Goal: Task Accomplishment & Management: Use online tool/utility

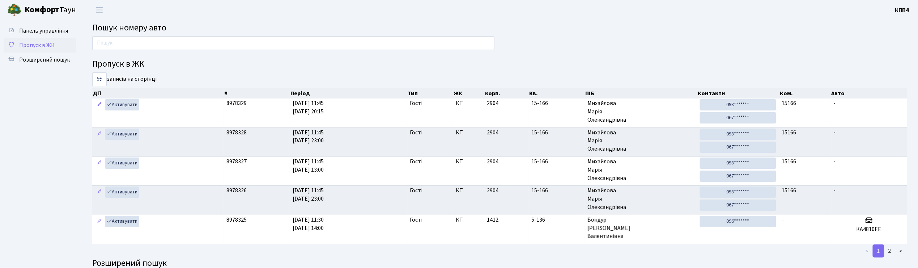
click at [33, 42] on span "Пропуск в ЖК" at bounding box center [36, 45] width 35 height 8
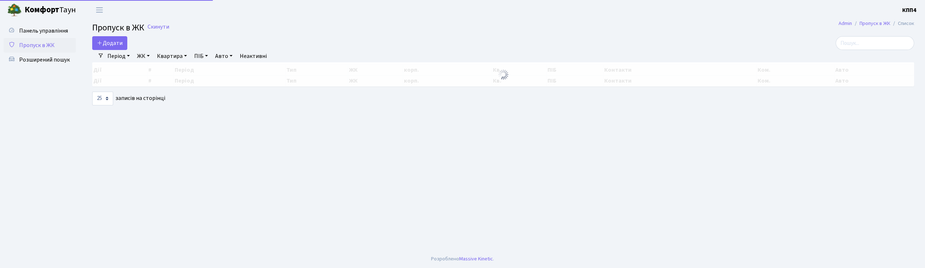
select select "25"
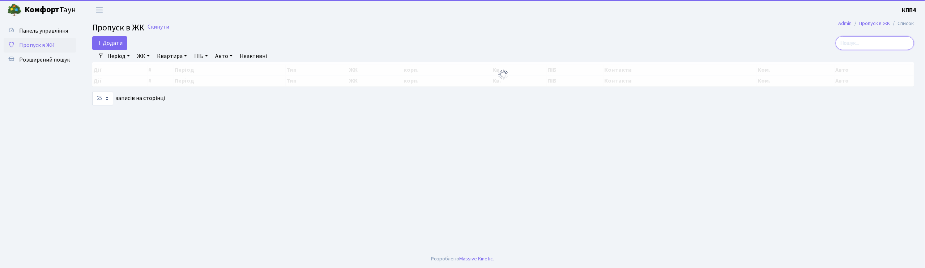
click at [874, 47] on input "search" at bounding box center [875, 43] width 78 height 14
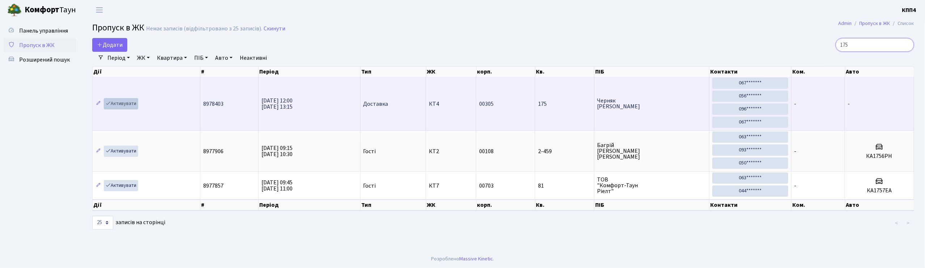
type input "175"
click at [123, 105] on link "Активувати" at bounding box center [121, 103] width 34 height 11
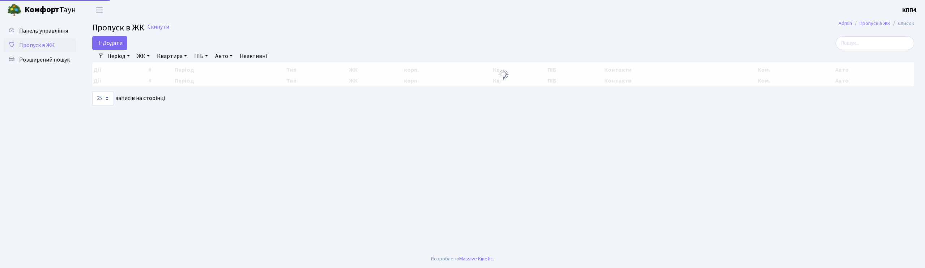
select select "25"
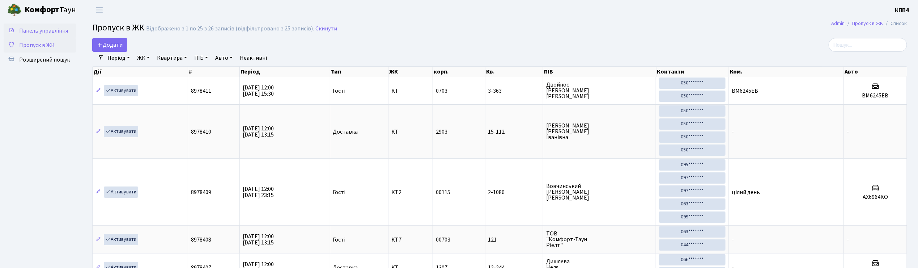
click at [48, 32] on span "Панель управління" at bounding box center [43, 31] width 49 height 8
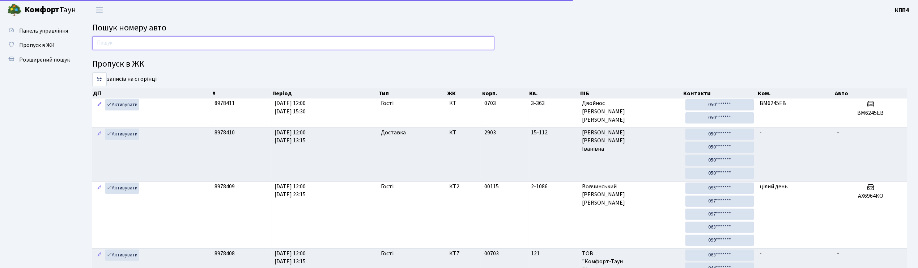
drag, startPoint x: 0, startPoint y: 0, endPoint x: 131, endPoint y: 49, distance: 139.5
click at [131, 49] on input "text" at bounding box center [293, 43] width 402 height 14
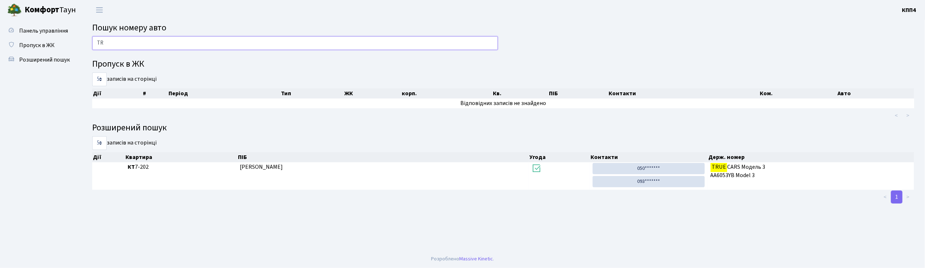
type input "T"
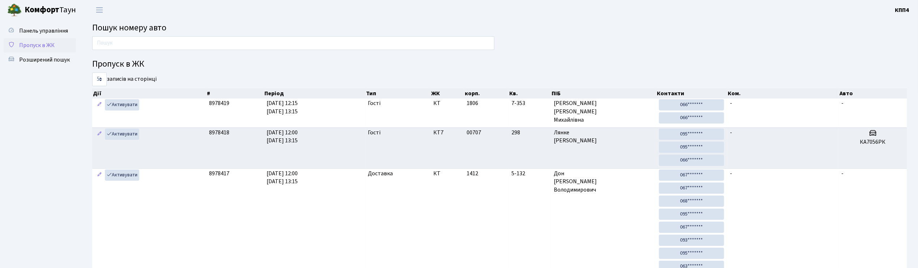
click at [25, 45] on span "Пропуск в ЖК" at bounding box center [36, 45] width 35 height 8
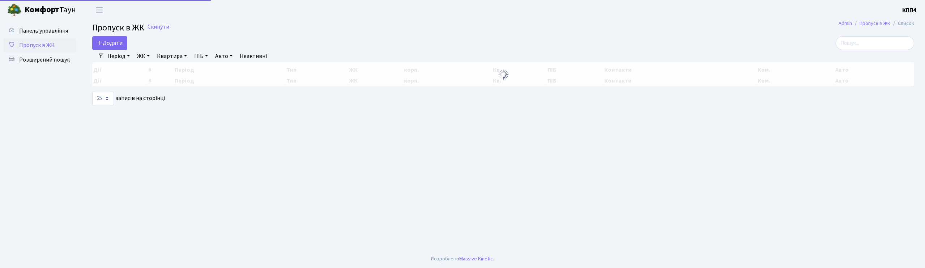
select select "25"
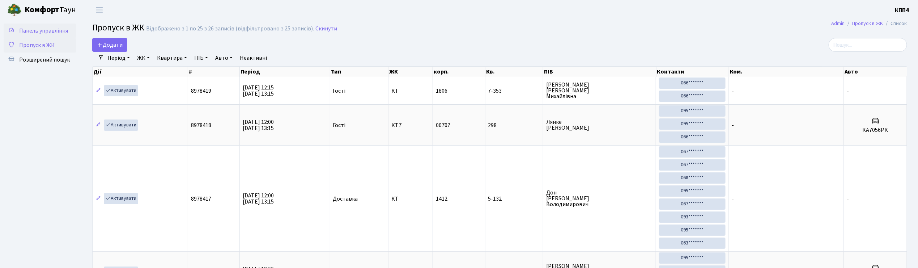
click at [52, 30] on span "Панель управління" at bounding box center [43, 31] width 49 height 8
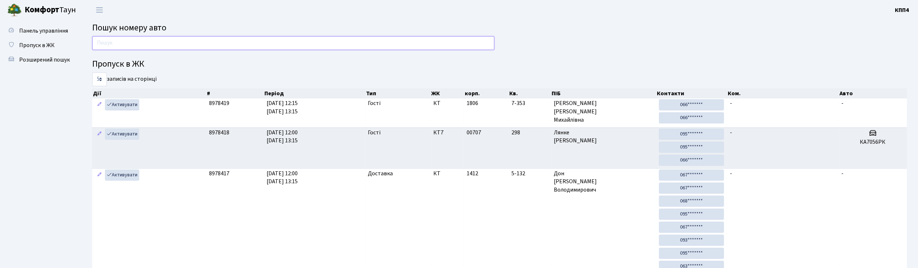
click at [136, 43] on input "text" at bounding box center [293, 43] width 402 height 14
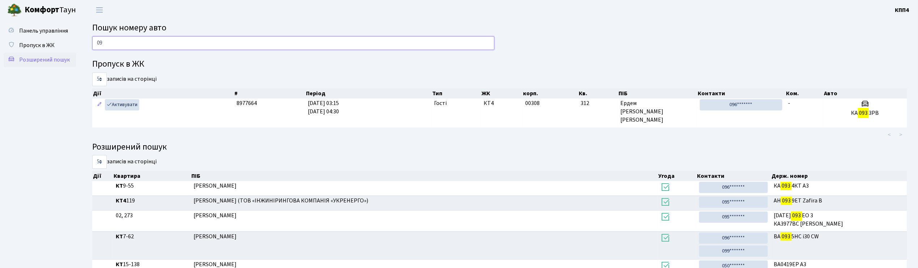
type input "0"
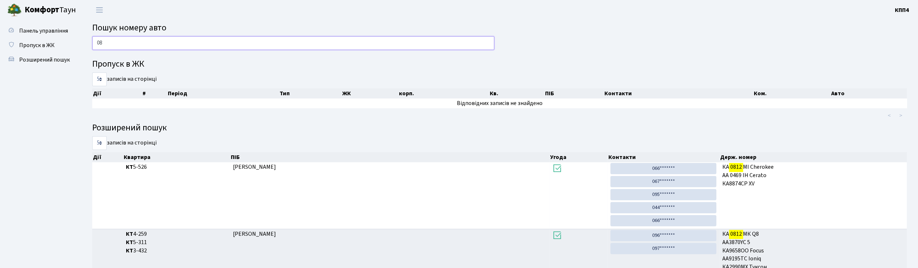
type input "0"
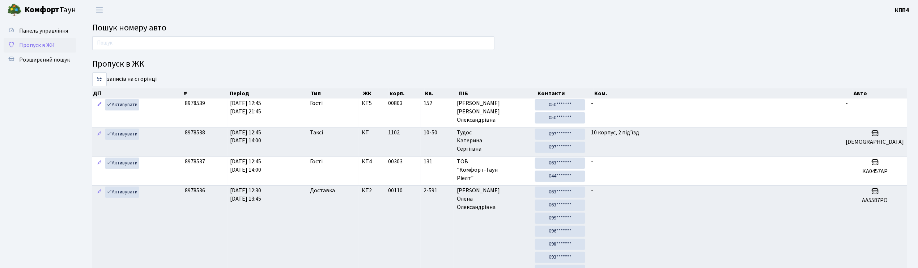
click at [32, 44] on span "Пропуск в ЖК" at bounding box center [36, 45] width 35 height 8
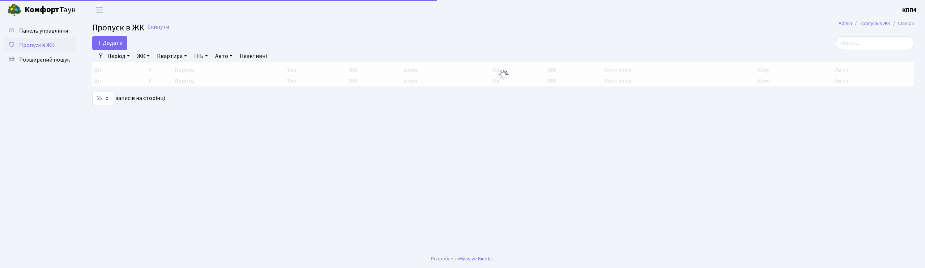
select select "25"
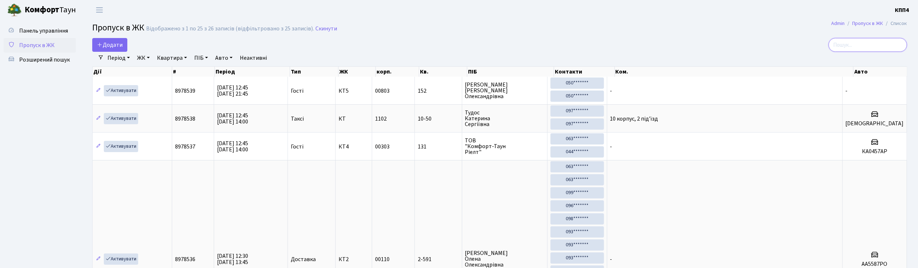
click at [851, 44] on input "search" at bounding box center [868, 45] width 78 height 14
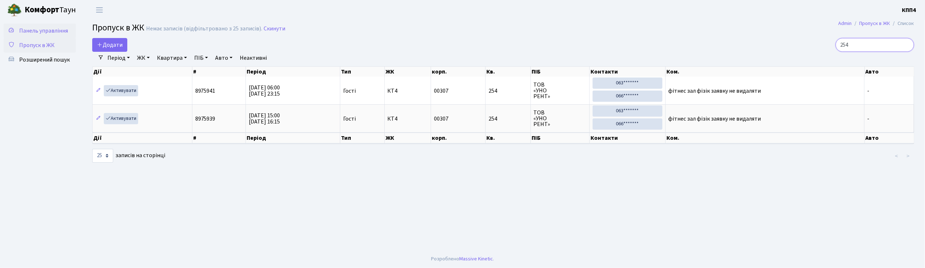
type input "254"
click at [53, 31] on span "Панель управління" at bounding box center [43, 31] width 49 height 8
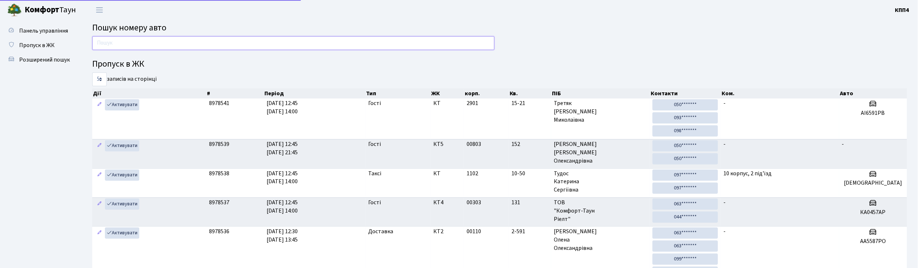
drag, startPoint x: 0, startPoint y: 0, endPoint x: 138, endPoint y: 42, distance: 144.4
click at [138, 42] on input "text" at bounding box center [293, 43] width 402 height 14
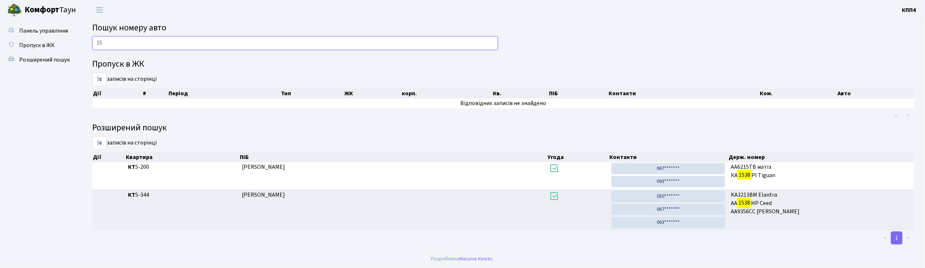
type input "1"
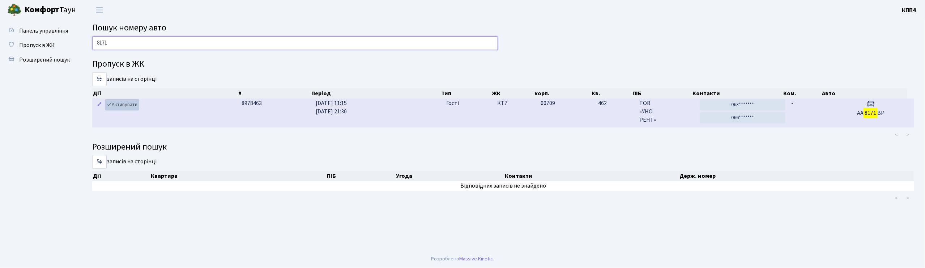
type input "8171"
click at [121, 105] on link "Активувати" at bounding box center [122, 104] width 34 height 11
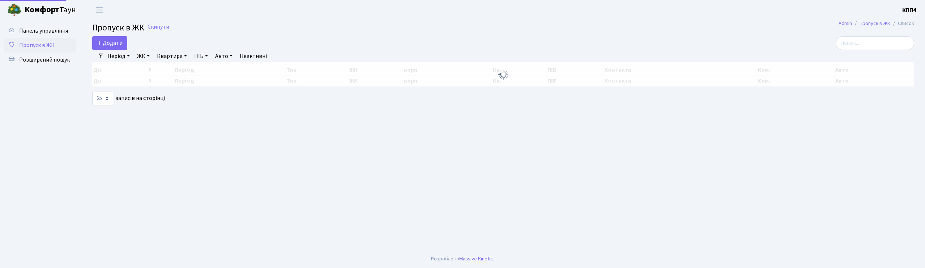
select select "25"
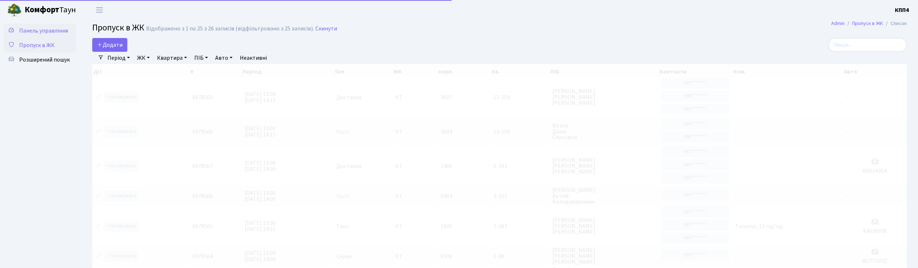
click at [48, 30] on span "Панель управління" at bounding box center [43, 31] width 49 height 8
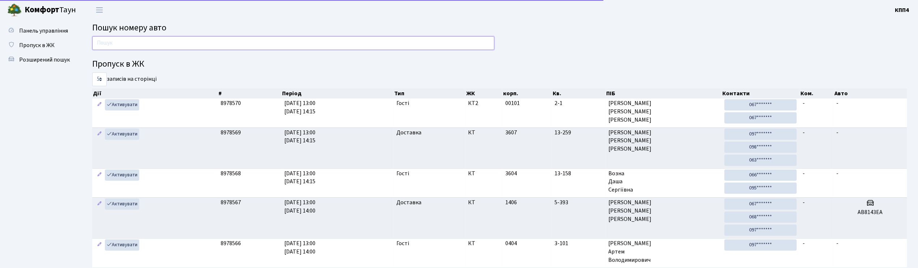
click at [129, 44] on input "text" at bounding box center [293, 43] width 402 height 14
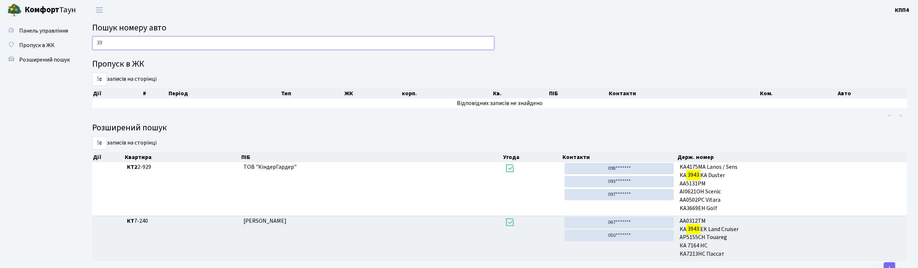
type input "3"
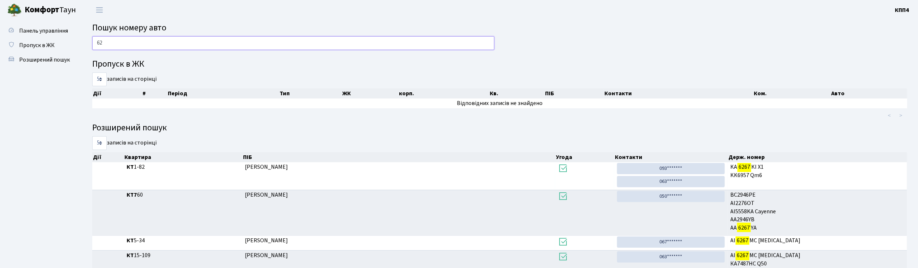
type input "6"
